Goal: Task Accomplishment & Management: Manage account settings

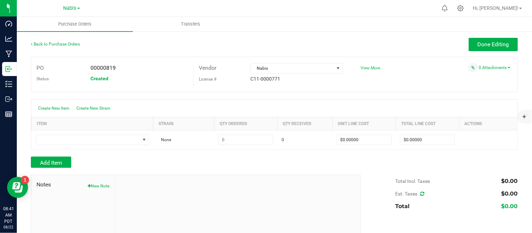
click at [371, 69] on span "View More" at bounding box center [371, 68] width 20 height 5
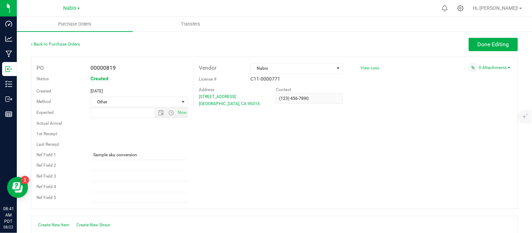
type input "[DATE] 7:38 AM"
click at [150, 155] on input "Sample sku conversion" at bounding box center [140, 155] width 98 height 11
paste input "741675"
type input "Sample sku conversion 741675"
click at [495, 42] on span "Done Editing" at bounding box center [494, 44] width 32 height 7
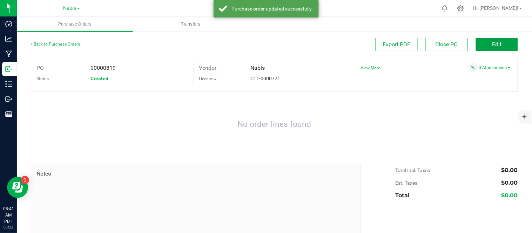
click at [495, 42] on span "Edit" at bounding box center [497, 44] width 9 height 7
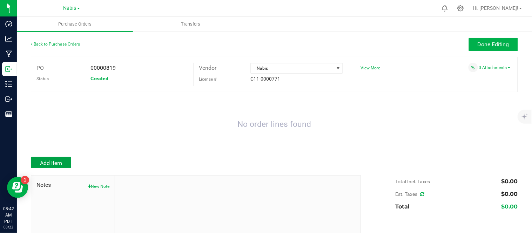
click at [53, 165] on span "Add Item" at bounding box center [51, 163] width 22 height 7
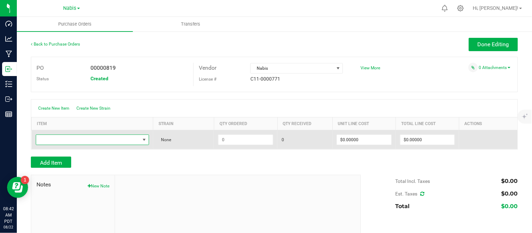
click at [98, 136] on span "NO DATA FOUND" at bounding box center [88, 140] width 104 height 10
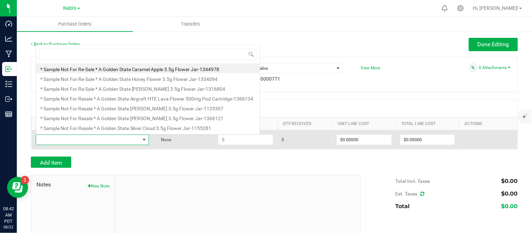
scroll to position [11, 111]
type input "promotional price - a"
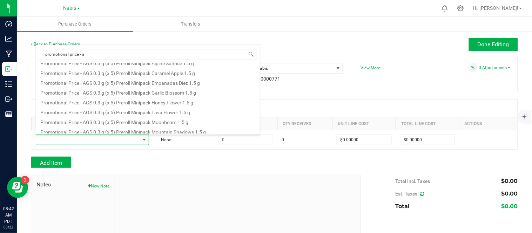
scroll to position [26, 0]
click at [142, 94] on li "Promotional Price - AGS 0.3 g (x 5) Preroll Minipack Garlic Blossom 1.5 g" at bounding box center [148, 92] width 224 height 10
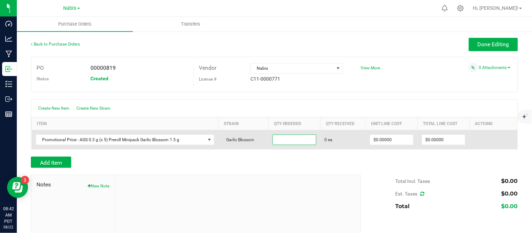
click at [301, 138] on input at bounding box center [294, 140] width 43 height 10
type input "20 ea"
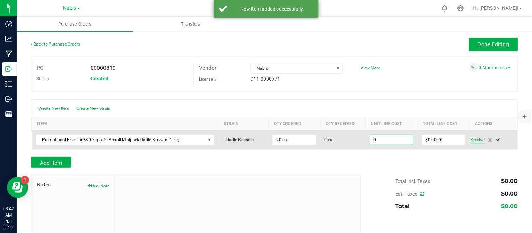
type input "$0.00000"
click at [471, 138] on span "Receive" at bounding box center [478, 140] width 14 height 8
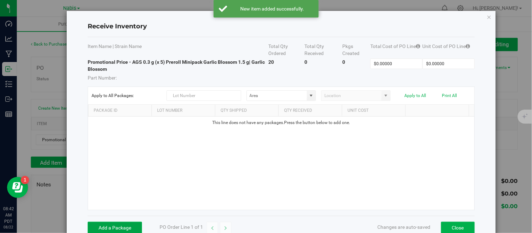
click at [107, 229] on button "Add a Package" at bounding box center [115, 228] width 54 height 12
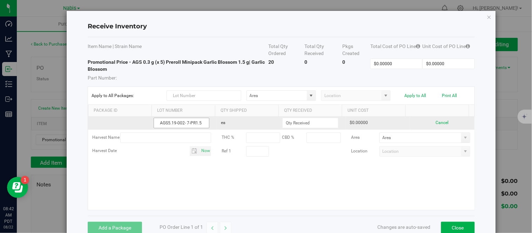
click at [156, 122] on input "AGS5.19-002- 7-PR1.5" at bounding box center [182, 123] width 56 height 11
click at [185, 123] on input "AGS5.19-002- 7-PR1.5" at bounding box center [182, 123] width 56 height 11
click at [199, 125] on input "AGS5.19-002-7-PR1.5" at bounding box center [182, 123] width 56 height 11
type input "AGS5.19-002-7-PR1.5"
click at [283, 121] on input at bounding box center [310, 123] width 55 height 10
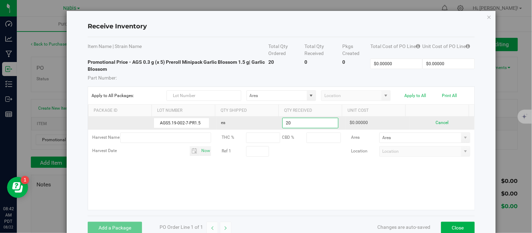
type input "20 ea"
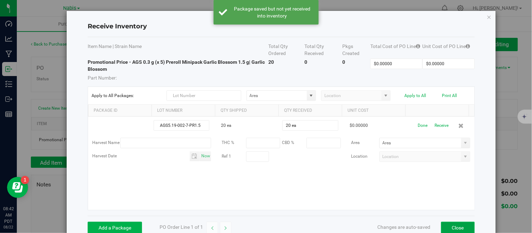
click at [446, 225] on button "Close" at bounding box center [458, 228] width 34 height 12
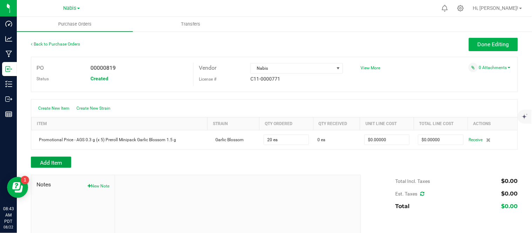
click at [59, 162] on span "Add Item" at bounding box center [51, 163] width 22 height 7
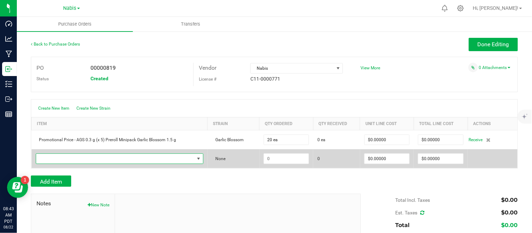
click at [96, 157] on span "NO DATA FOUND" at bounding box center [115, 159] width 158 height 10
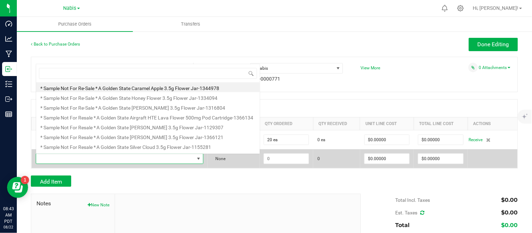
scroll to position [11, 162]
type input "[PERSON_NAME] 1"
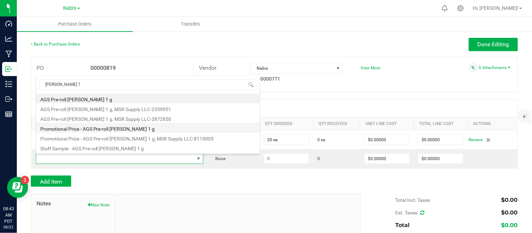
click at [116, 130] on li "Promotional Price - AGS Pre-roll [PERSON_NAME] 1 g" at bounding box center [148, 128] width 224 height 10
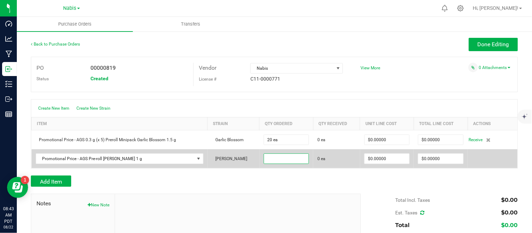
click at [281, 158] on input at bounding box center [286, 159] width 45 height 10
type input "40 ea"
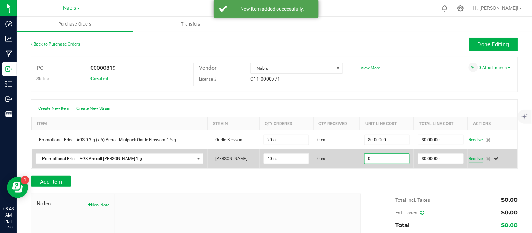
type input "$0.00000"
click at [472, 160] on span "Receive" at bounding box center [476, 159] width 14 height 8
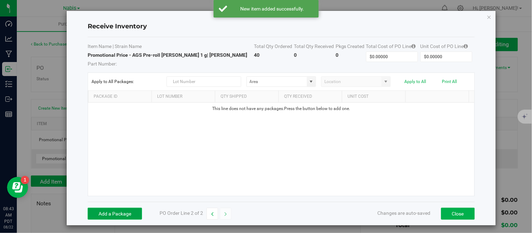
click at [103, 215] on button "Add a Package" at bounding box center [115, 214] width 54 height 12
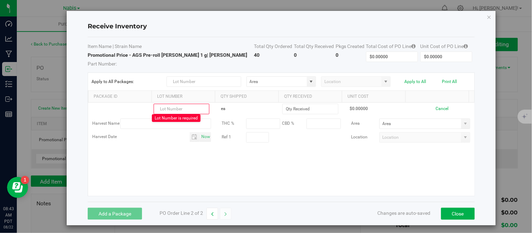
paste input "AGS5.28-001- 4-MULTI-PR"
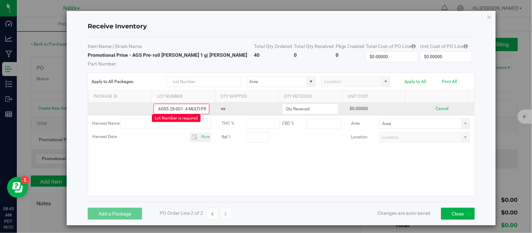
click at [181, 110] on input "AGS5.28-001- 4-MULTI-PR" at bounding box center [182, 109] width 56 height 11
type input "AGS5.28-001-4-MULTI-PR"
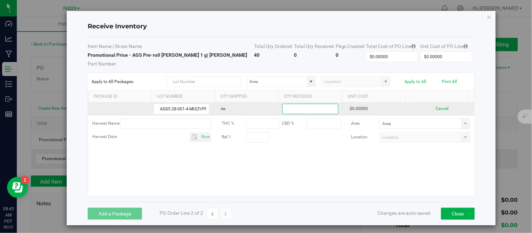
click at [300, 111] on input at bounding box center [310, 109] width 55 height 10
type input "40"
type input "40 ea"
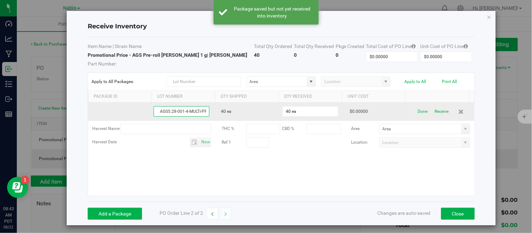
click at [184, 112] on input "AGS5.28-001-4-MULTI-PR" at bounding box center [182, 111] width 56 height 11
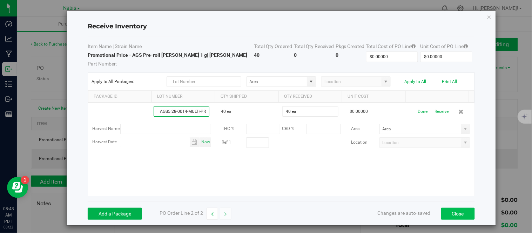
type input "AGS5.28-0014-MULTI-PR"
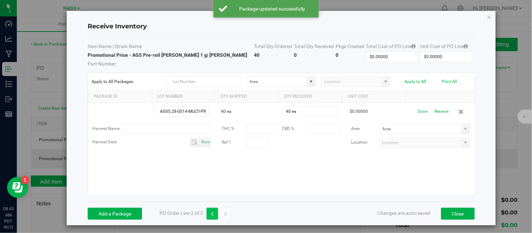
click at [214, 214] on button "button" at bounding box center [213, 214] width 12 height 12
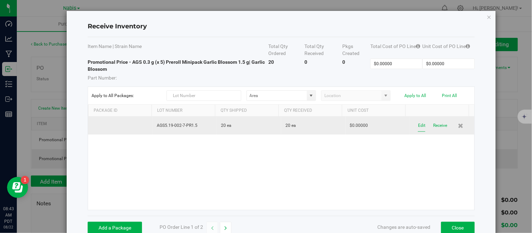
click at [418, 125] on button "Edit" at bounding box center [421, 126] width 7 height 12
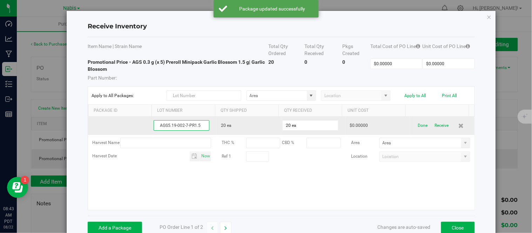
click at [183, 126] on input "AGS5.19-002-7-PR1.5" at bounding box center [182, 125] width 56 height 11
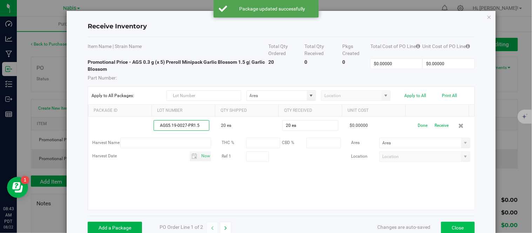
type input "AGS5.19-0027-PR1.5"
click at [444, 224] on button "Close" at bounding box center [458, 228] width 34 height 12
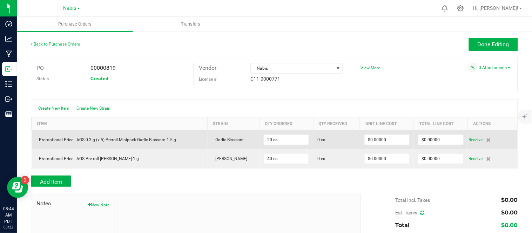
scroll to position [27, 0]
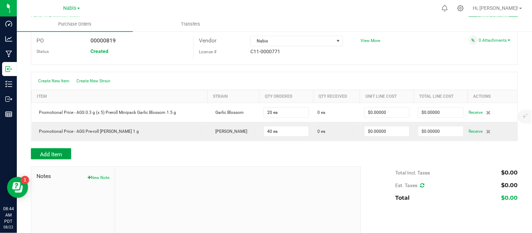
click at [52, 155] on span "Add Item" at bounding box center [51, 154] width 22 height 7
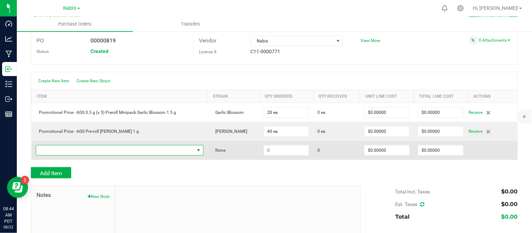
click at [66, 149] on span "NO DATA FOUND" at bounding box center [115, 151] width 158 height 10
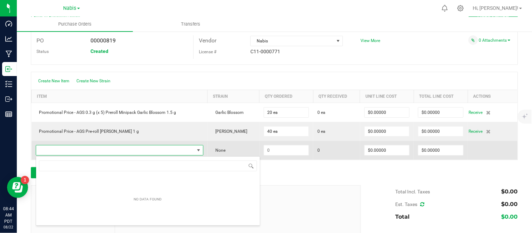
scroll to position [11, 162]
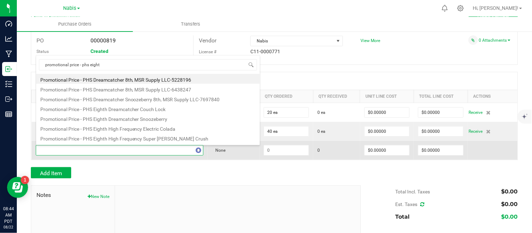
type input "promotional price - phs eighth"
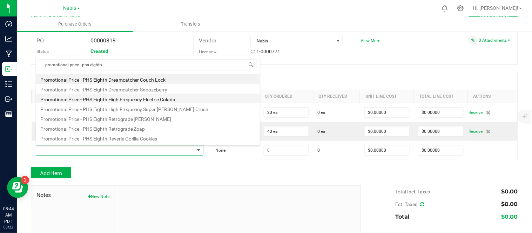
click at [126, 99] on li "Promotional Price - PHS Eighth High Frequency Electric Colada" at bounding box center [148, 99] width 224 height 10
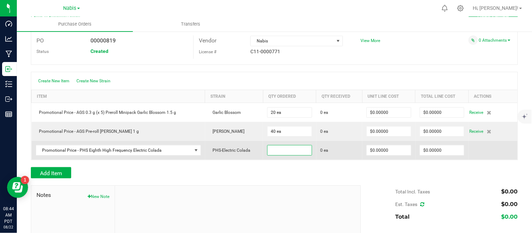
click at [286, 153] on input at bounding box center [290, 151] width 44 height 10
type input "272 ea"
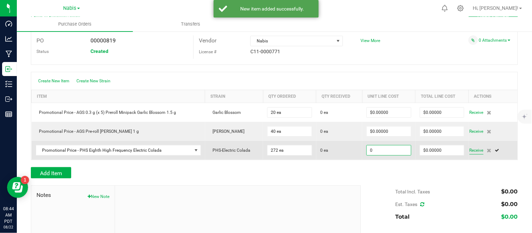
type input "$0.00000"
click at [470, 153] on span "Receive" at bounding box center [477, 150] width 14 height 8
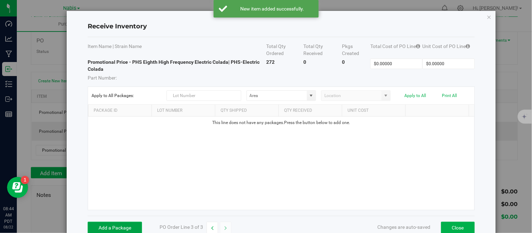
click at [114, 228] on button "Add a Package" at bounding box center [115, 228] width 54 height 12
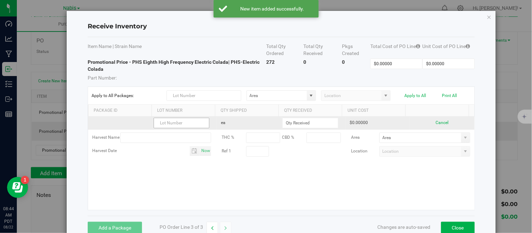
click at [172, 126] on input "text" at bounding box center [182, 123] width 56 height 11
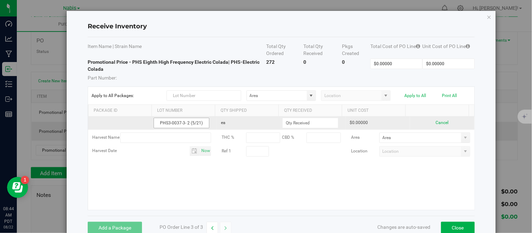
click at [185, 123] on input "PHS3-0037-3- 2 (5/21)" at bounding box center [182, 123] width 56 height 11
type input "PHS3-0037-32 (5/21)"
click at [310, 125] on input at bounding box center [310, 123] width 55 height 10
type input "272 ea"
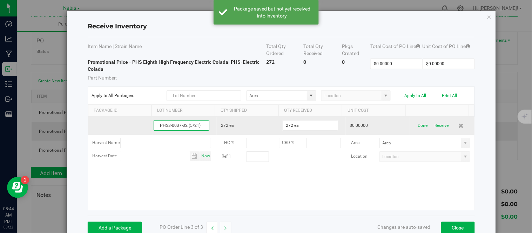
click at [156, 127] on input "PHS3-0037-32 (5/21)" at bounding box center [182, 125] width 56 height 11
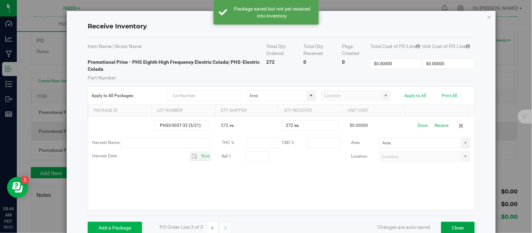
click at [453, 223] on button "Close" at bounding box center [458, 228] width 34 height 12
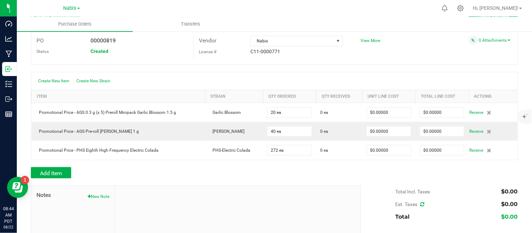
scroll to position [0, 0]
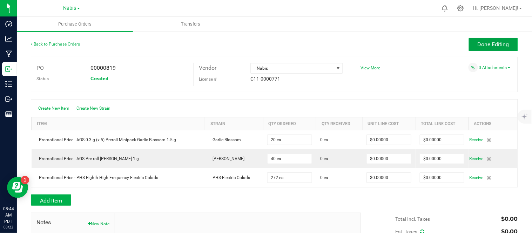
click at [470, 47] on button "Done Editing" at bounding box center [493, 44] width 49 height 13
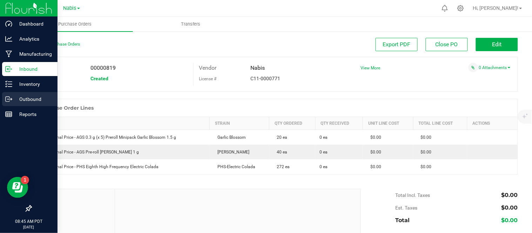
click at [11, 101] on icon at bounding box center [8, 99] width 7 height 7
